Goal: Transaction & Acquisition: Register for event/course

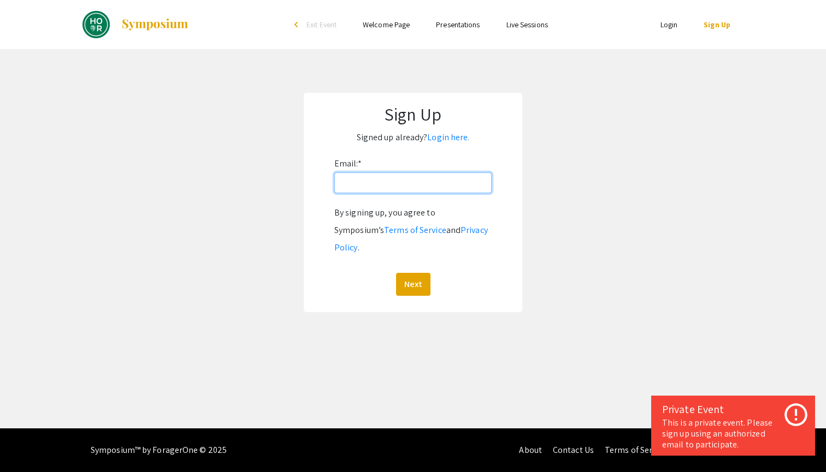
click at [435, 176] on input "Email: *" at bounding box center [412, 183] width 157 height 21
type input "[EMAIL_ADDRESS][DOMAIN_NAME]"
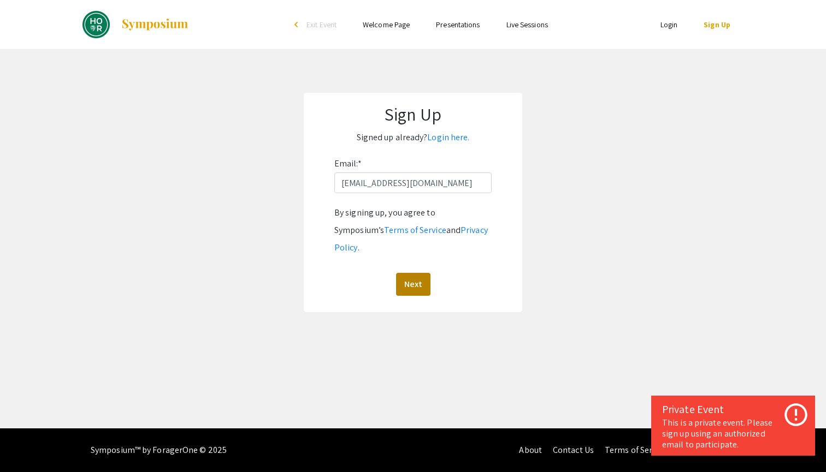
click at [418, 273] on button "Next" at bounding box center [413, 284] width 34 height 23
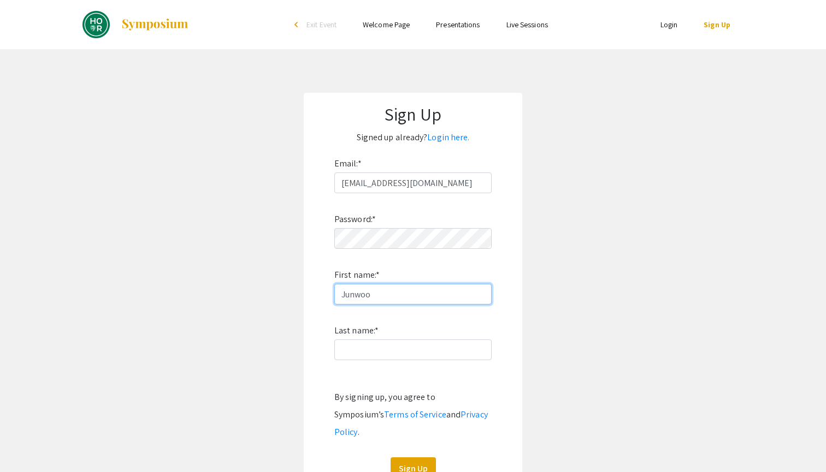
type input "Junwoo"
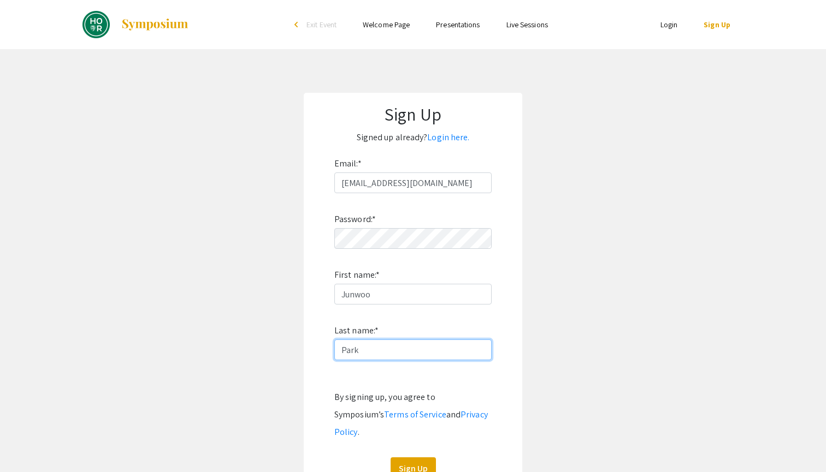
type input "Park"
click at [413, 458] on button "Sign Up" at bounding box center [412, 469] width 45 height 23
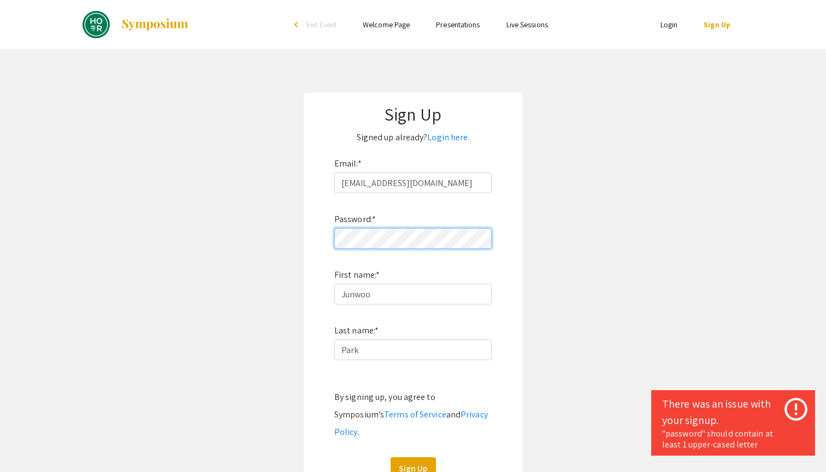
click at [263, 227] on app-signup "Sign Up Signed up already? Login here. Email: * jpark314@jhu.edu Password: * Fi…" at bounding box center [413, 295] width 826 height 404
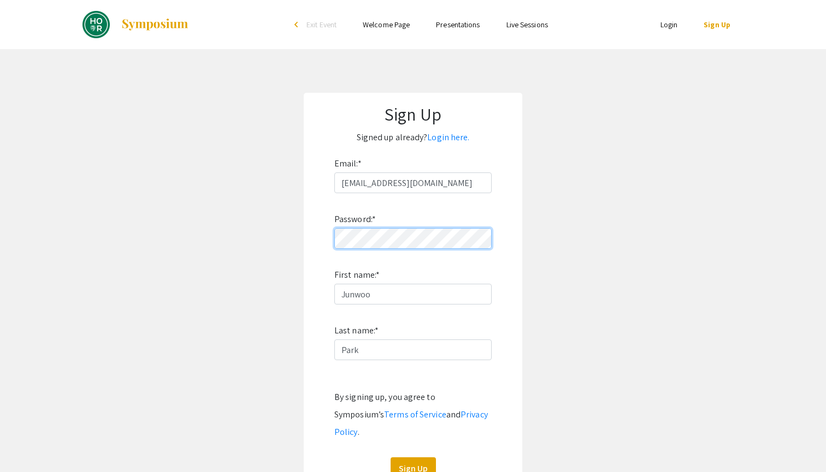
click at [413, 458] on button "Sign Up" at bounding box center [412, 469] width 45 height 23
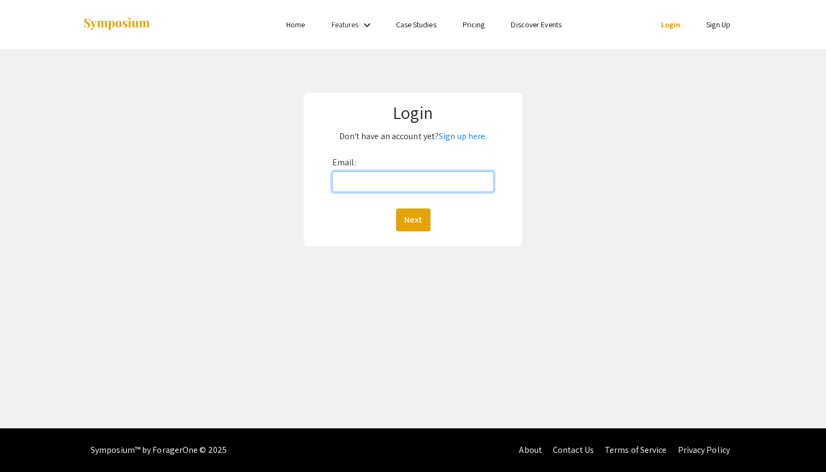
type input "[EMAIL_ADDRESS][DOMAIN_NAME]"
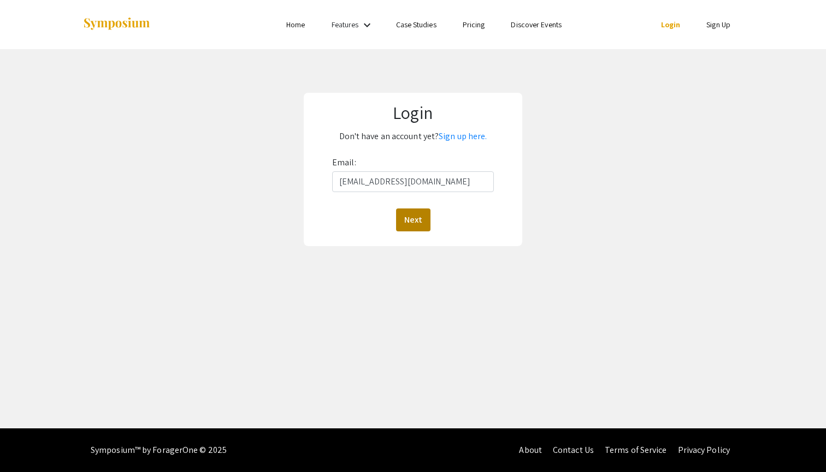
click at [399, 224] on button "Next" at bounding box center [413, 220] width 34 height 23
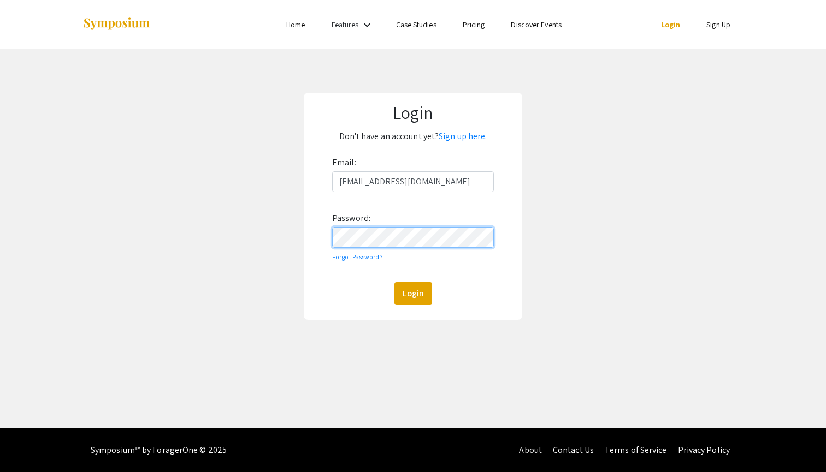
click at [412, 293] on button "Login" at bounding box center [413, 293] width 38 height 23
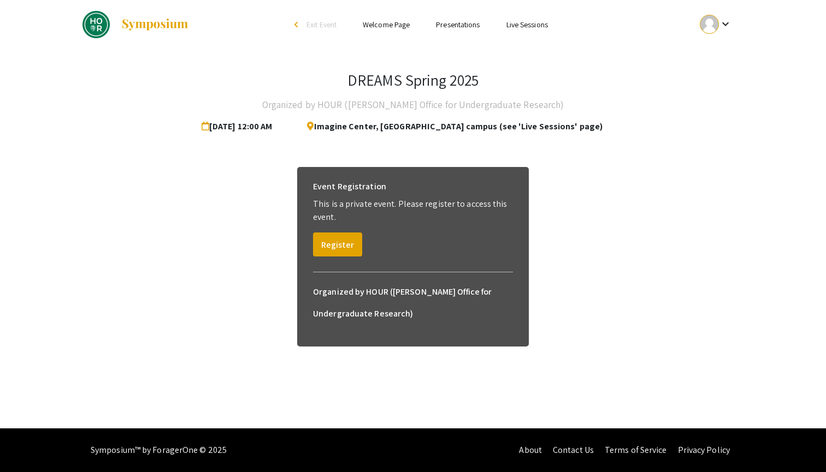
click at [141, 23] on img at bounding box center [155, 24] width 68 height 13
click at [517, 26] on link "Live Sessions" at bounding box center [527, 25] width 42 height 10
click at [460, 26] on link "Presentations" at bounding box center [458, 25] width 44 height 10
click at [451, 20] on link "Presentations" at bounding box center [458, 25] width 44 height 10
click at [449, 26] on link "Presentations" at bounding box center [458, 25] width 44 height 10
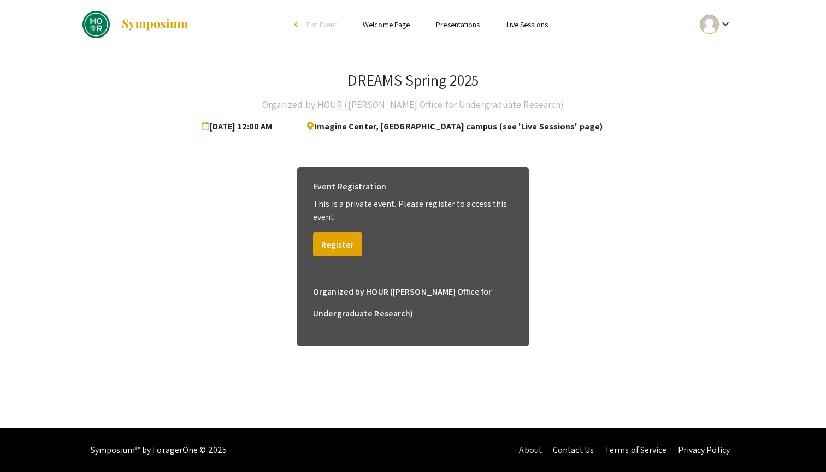
click at [145, 31] on img at bounding box center [155, 24] width 68 height 13
click at [89, 21] on img at bounding box center [95, 24] width 27 height 27
click at [97, 26] on img at bounding box center [95, 24] width 27 height 27
